Goal: Task Accomplishment & Management: Manage account settings

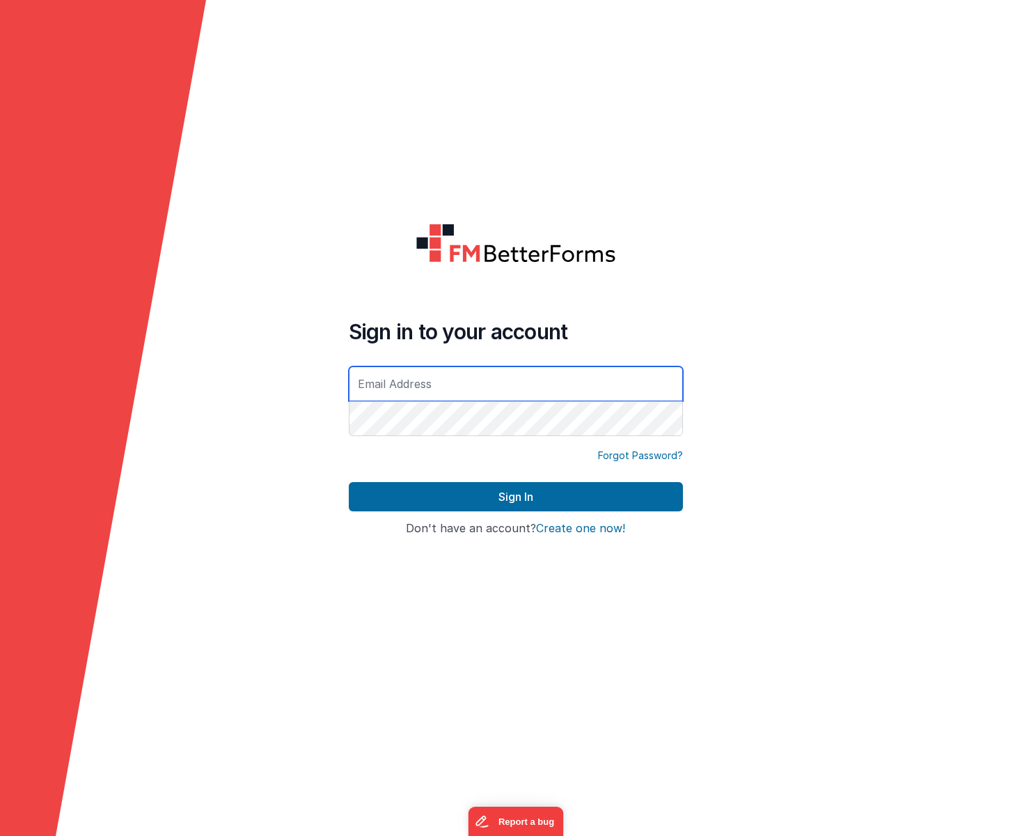
type input "[PERSON_NAME][EMAIL_ADDRESS][DOMAIN_NAME]"
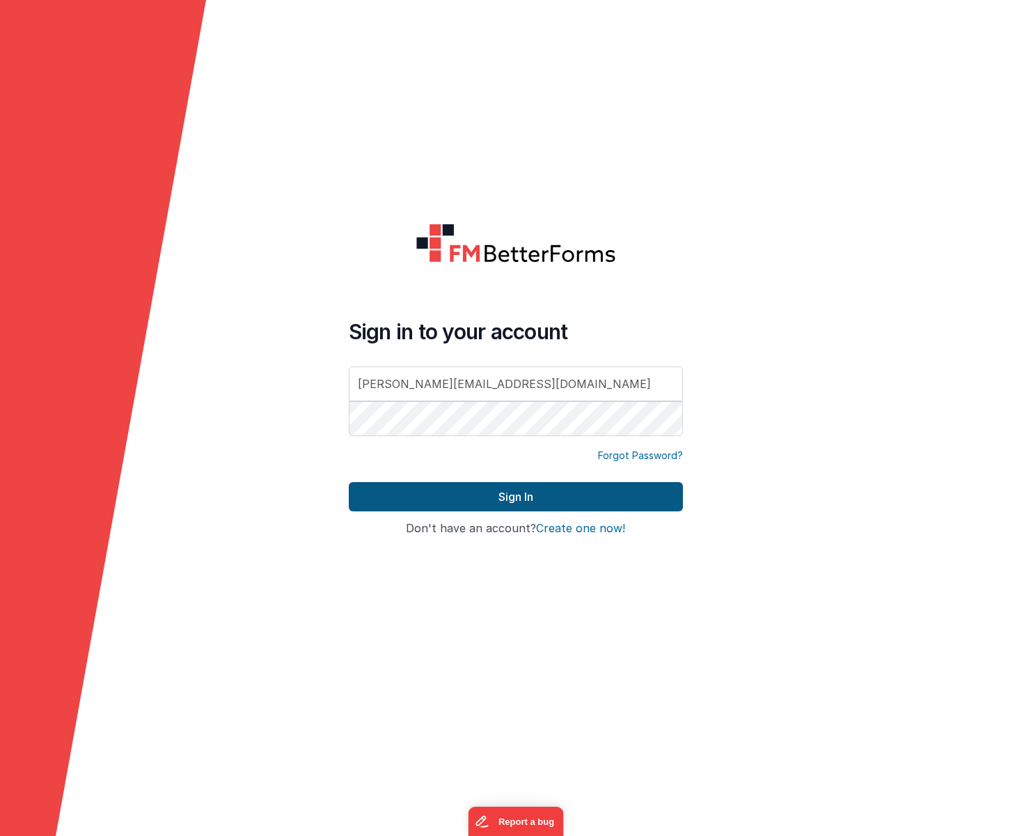
click at [492, 498] on button "Sign In" at bounding box center [516, 496] width 334 height 29
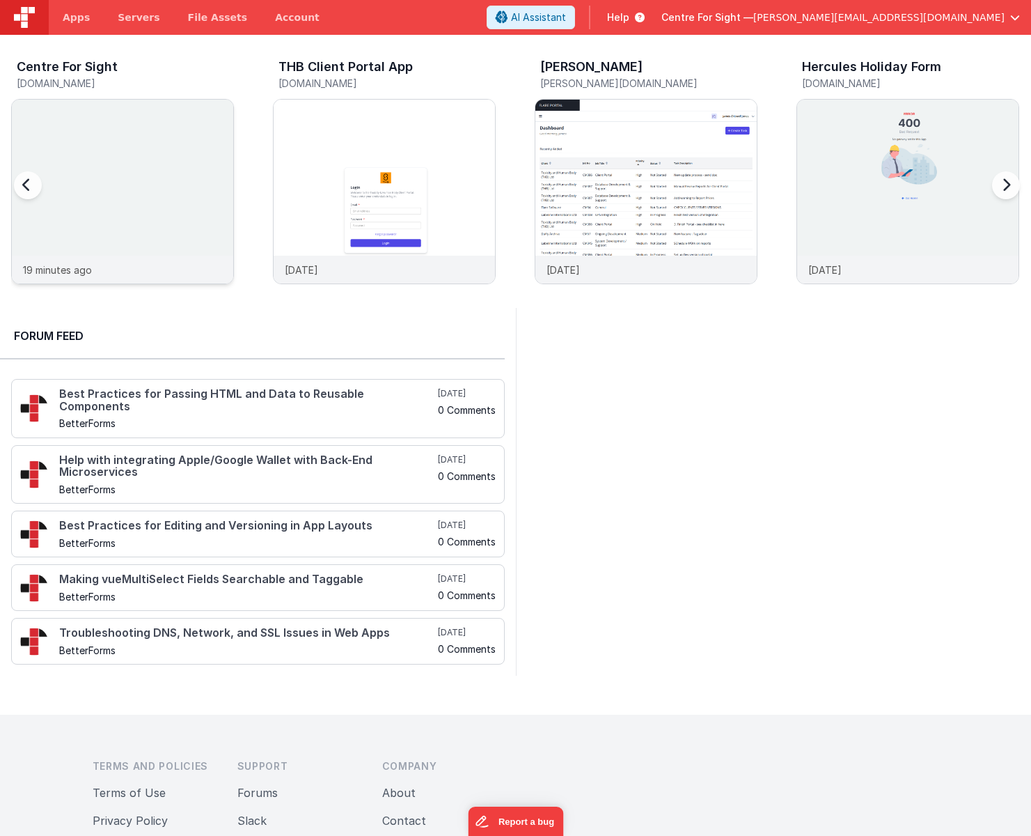
click at [113, 155] on div at bounding box center [122, 178] width 221 height 156
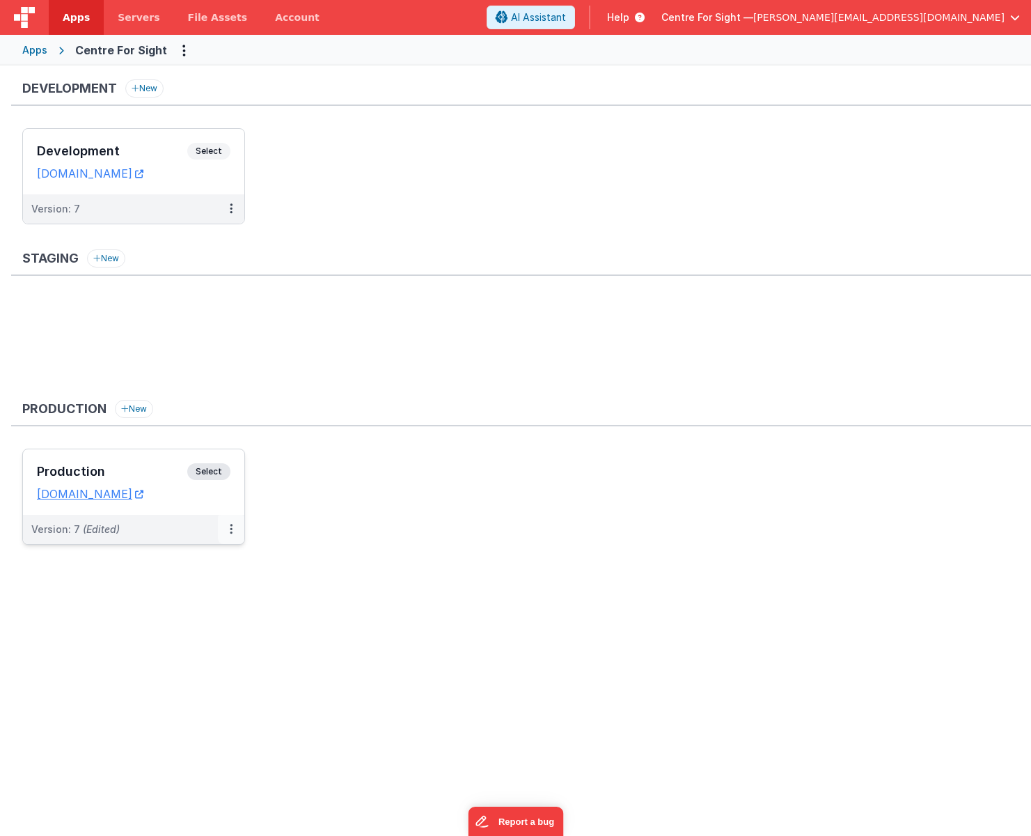
click at [235, 526] on button at bounding box center [231, 529] width 26 height 29
click at [192, 558] on link "Edit" at bounding box center [183, 560] width 123 height 25
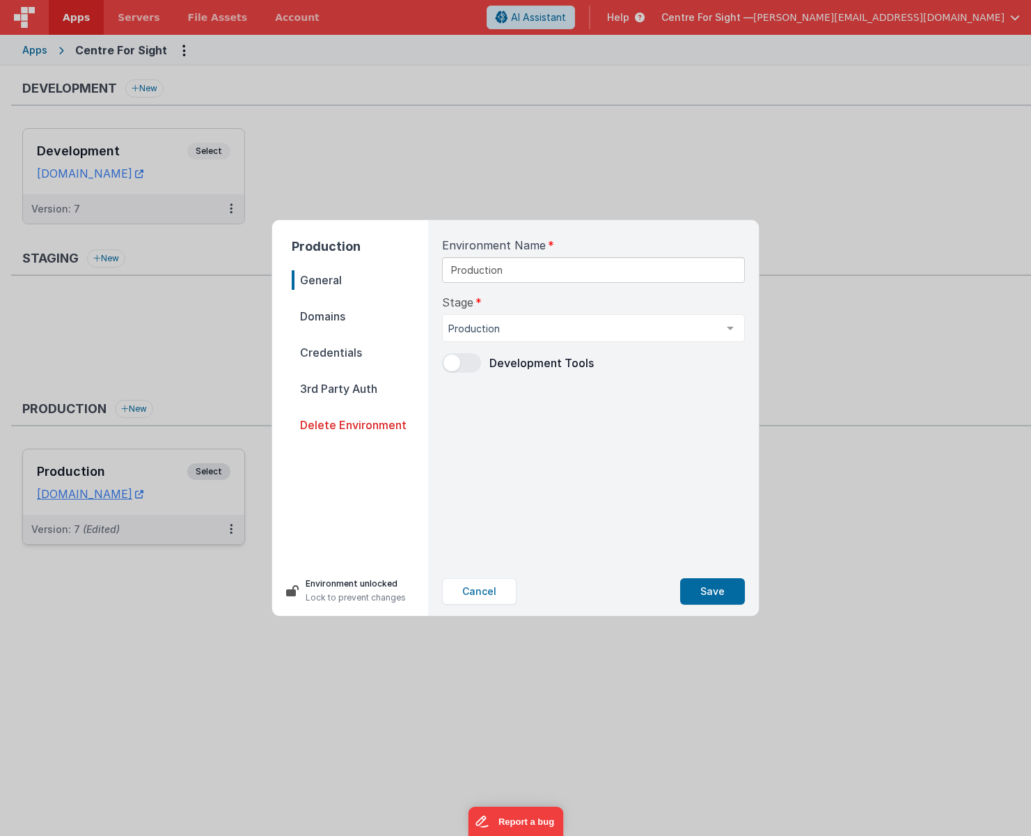
click at [340, 348] on span "Credentials" at bounding box center [360, 352] width 136 height 19
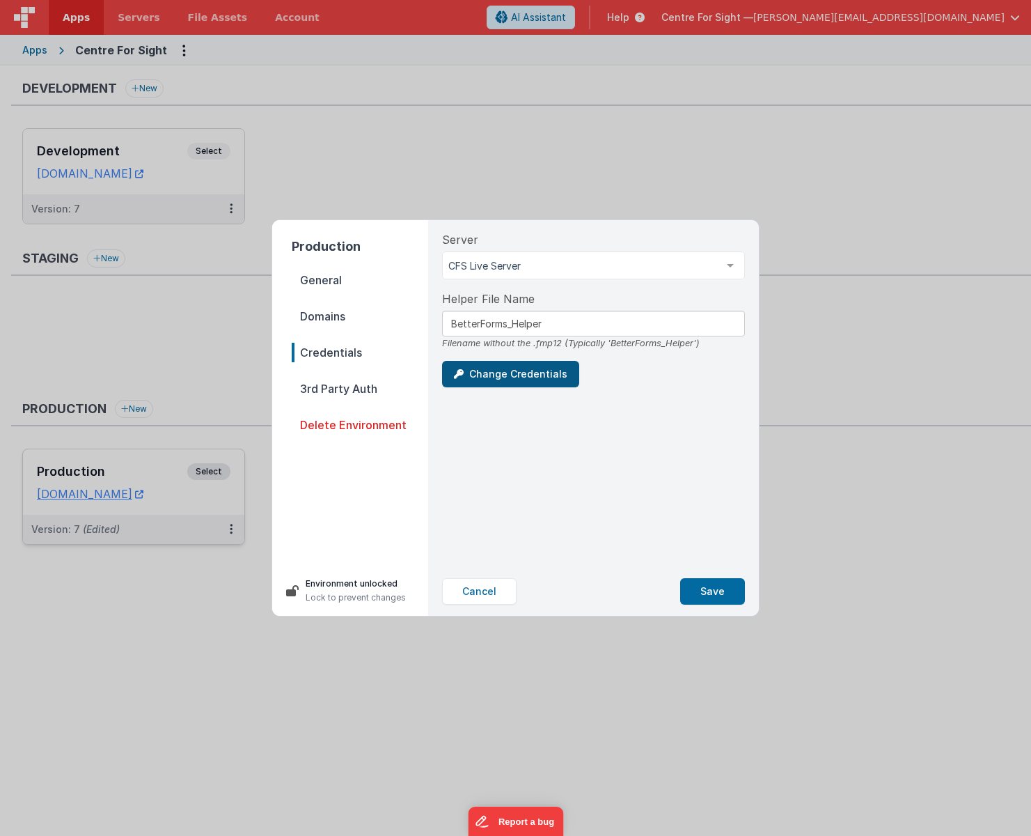
click at [516, 371] on button "Change Credentials" at bounding box center [510, 374] width 137 height 26
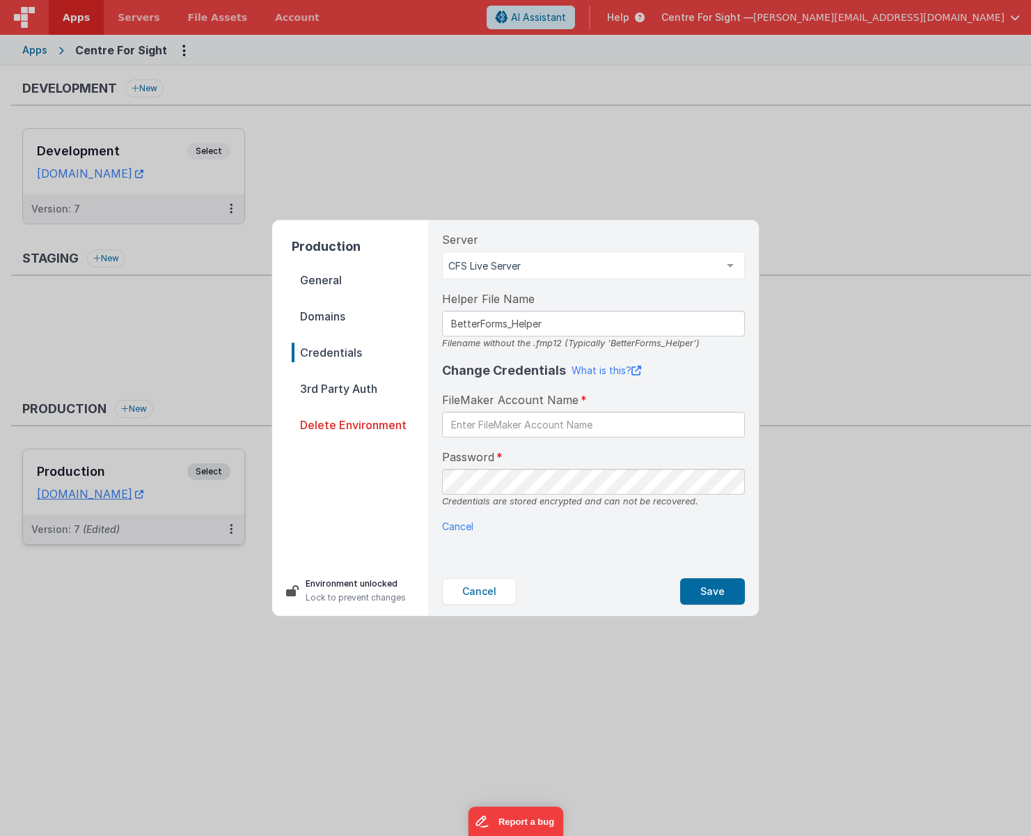
click at [606, 362] on div "Change Credentials What is this?" at bounding box center [593, 370] width 303 height 19
click at [607, 367] on link "What is this?" at bounding box center [607, 370] width 70 height 14
click at [503, 423] on input "text" at bounding box center [593, 424] width 303 height 26
paste input "BetterForms"
type input "BetterForms"
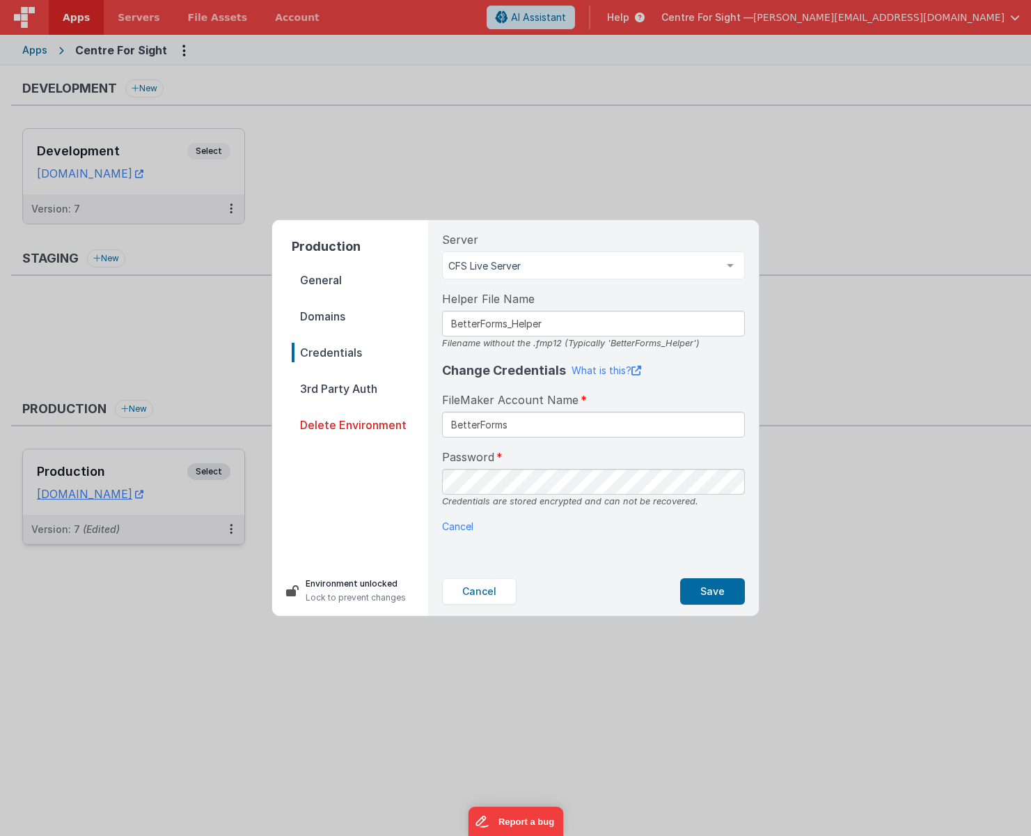
click at [586, 456] on div "Password Credentials are stored encrypted and can not be recovered." at bounding box center [593, 477] width 303 height 59
click at [709, 594] on button "Save" at bounding box center [712, 591] width 65 height 26
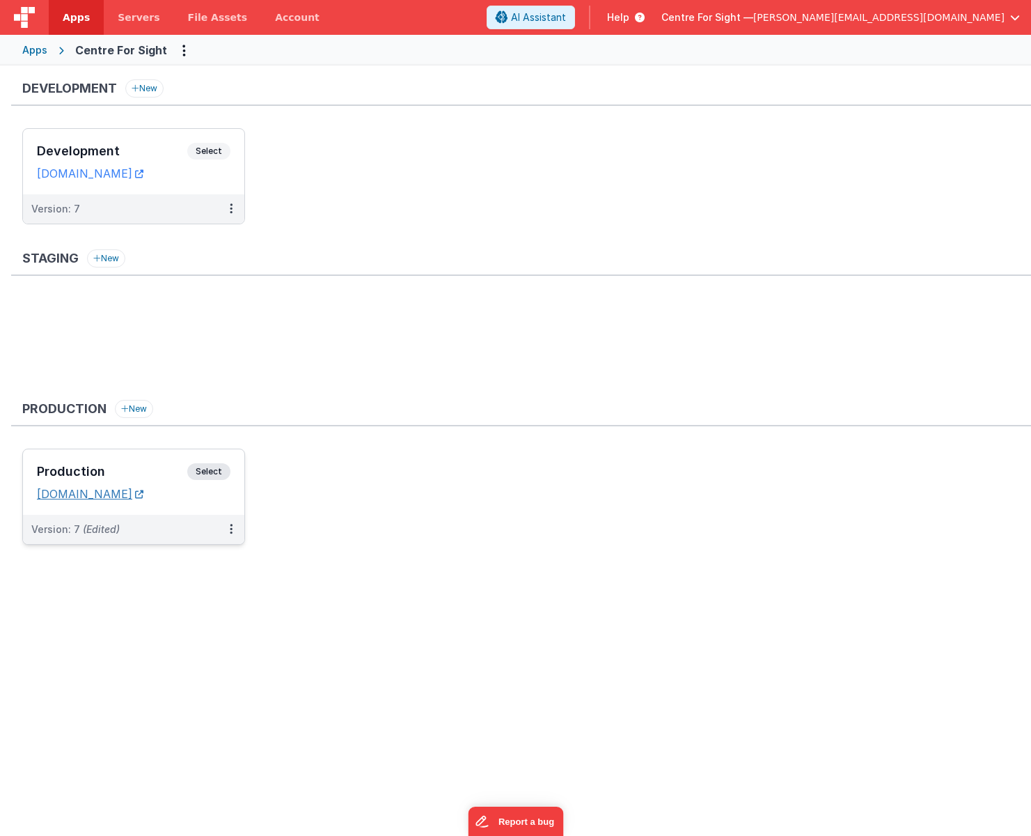
click at [98, 493] on link "[DOMAIN_NAME]" at bounding box center [90, 494] width 107 height 14
click at [222, 469] on span "Select" at bounding box center [208, 471] width 43 height 17
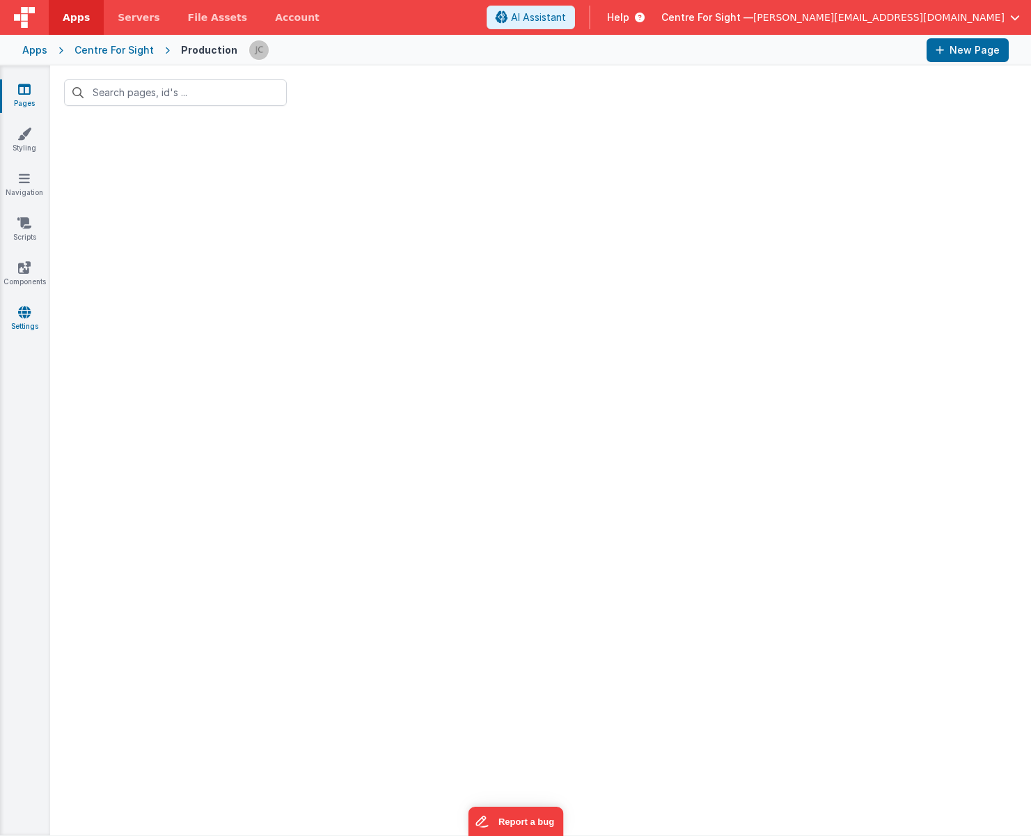
click at [29, 327] on link "Settings" at bounding box center [24, 319] width 50 height 28
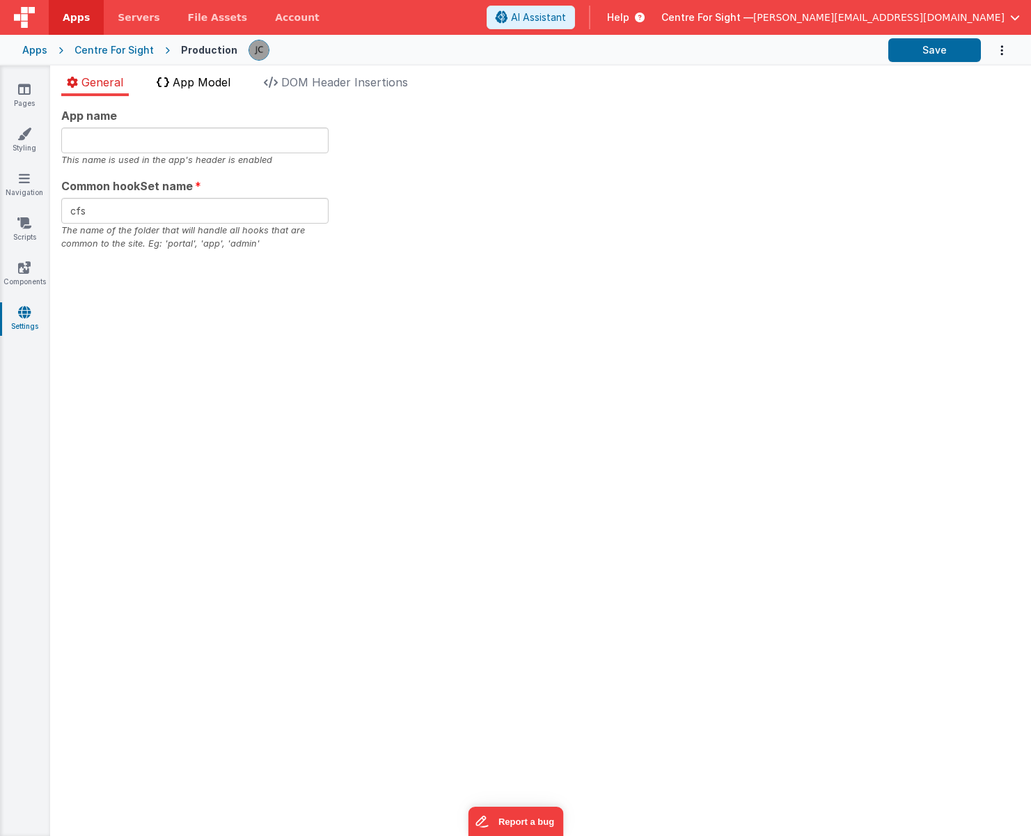
click at [207, 86] on span "App Model" at bounding box center [202, 82] width 58 height 14
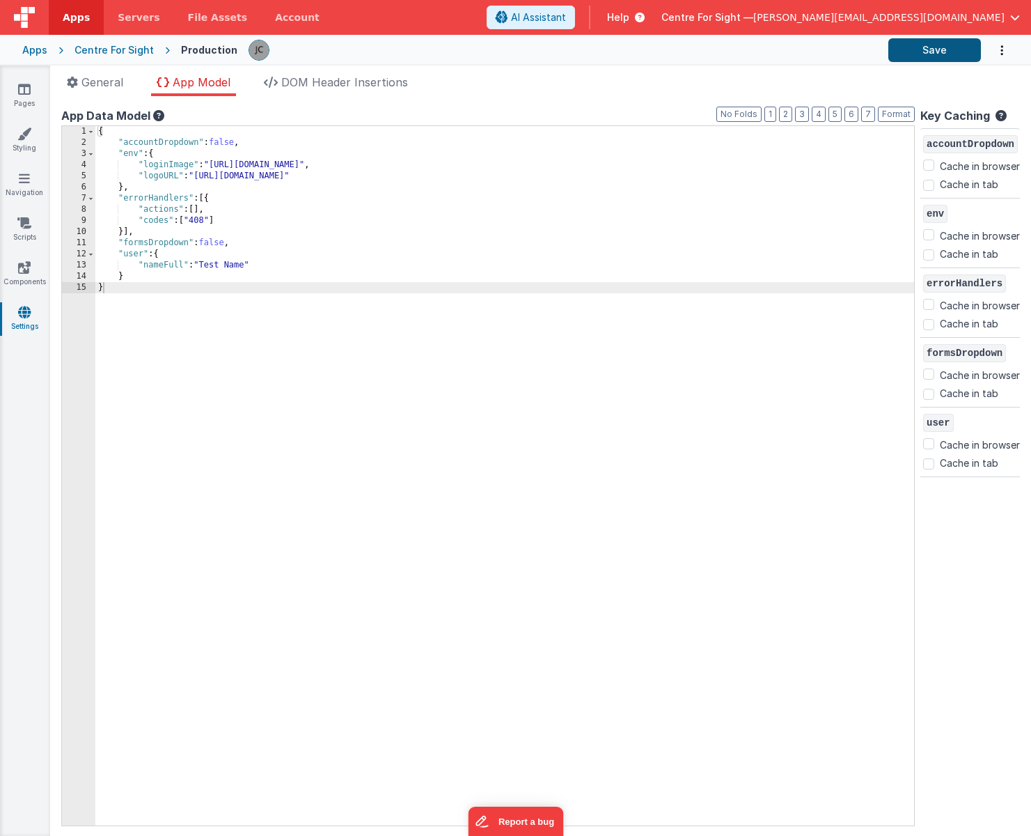
click at [927, 51] on button "Save" at bounding box center [934, 50] width 93 height 24
